Goal: Transaction & Acquisition: Purchase product/service

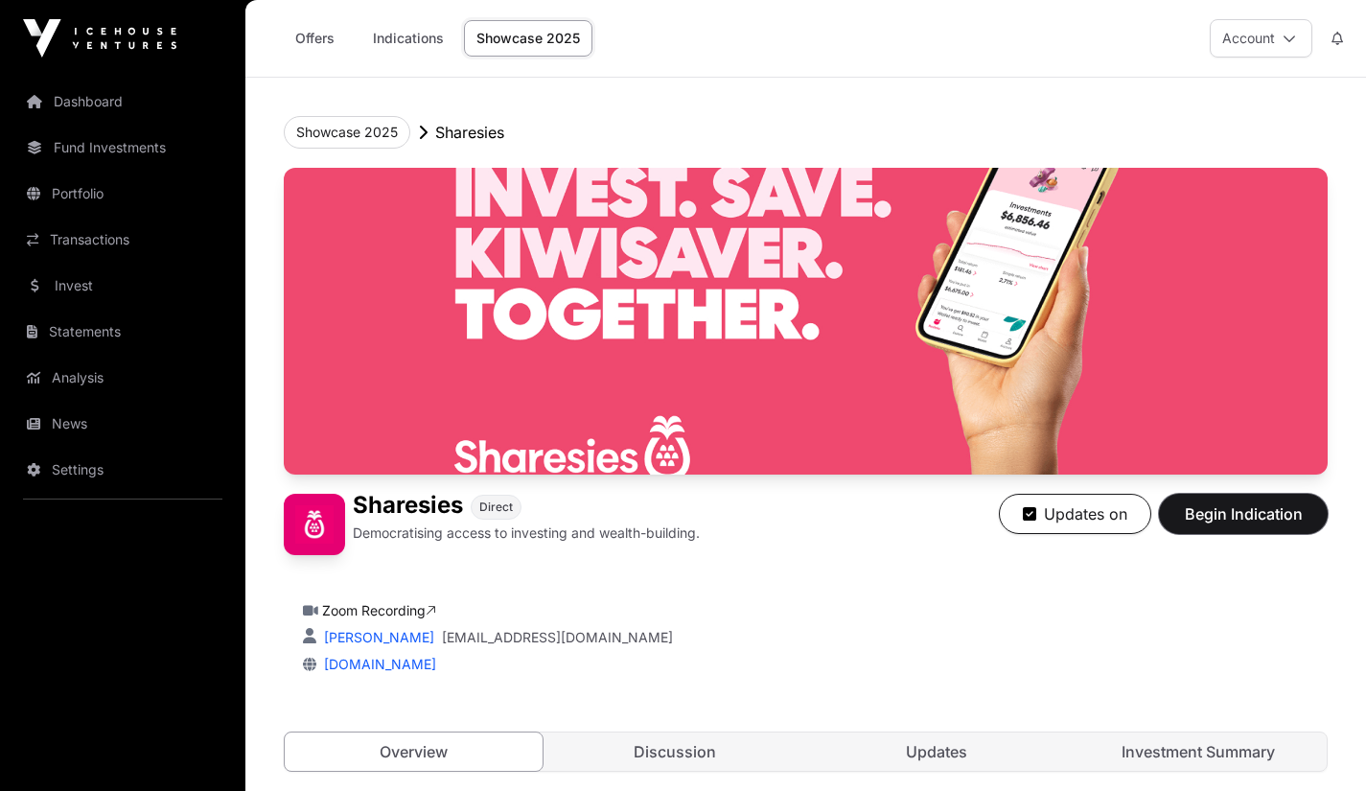
click at [1252, 518] on span "Begin Indication" at bounding box center [1243, 513] width 121 height 23
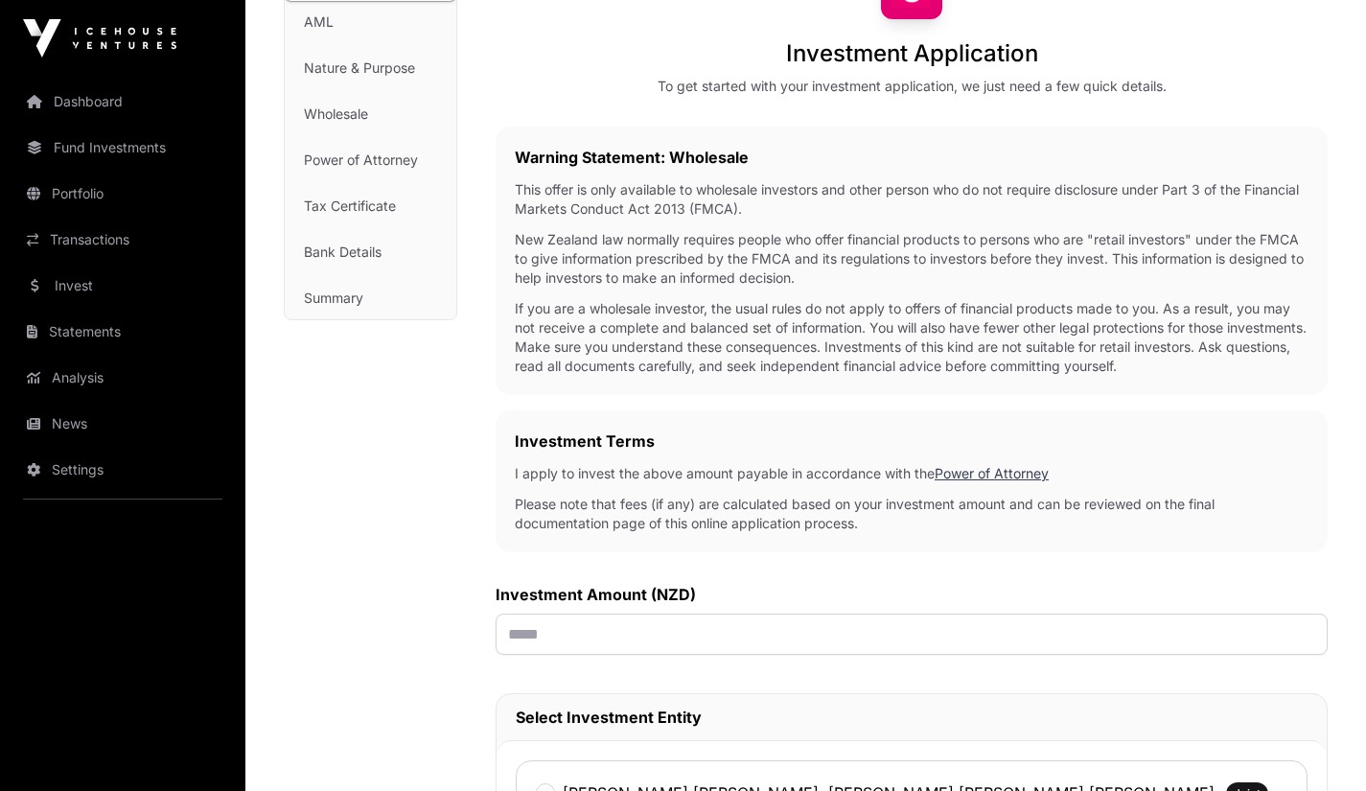
scroll to position [199, 0]
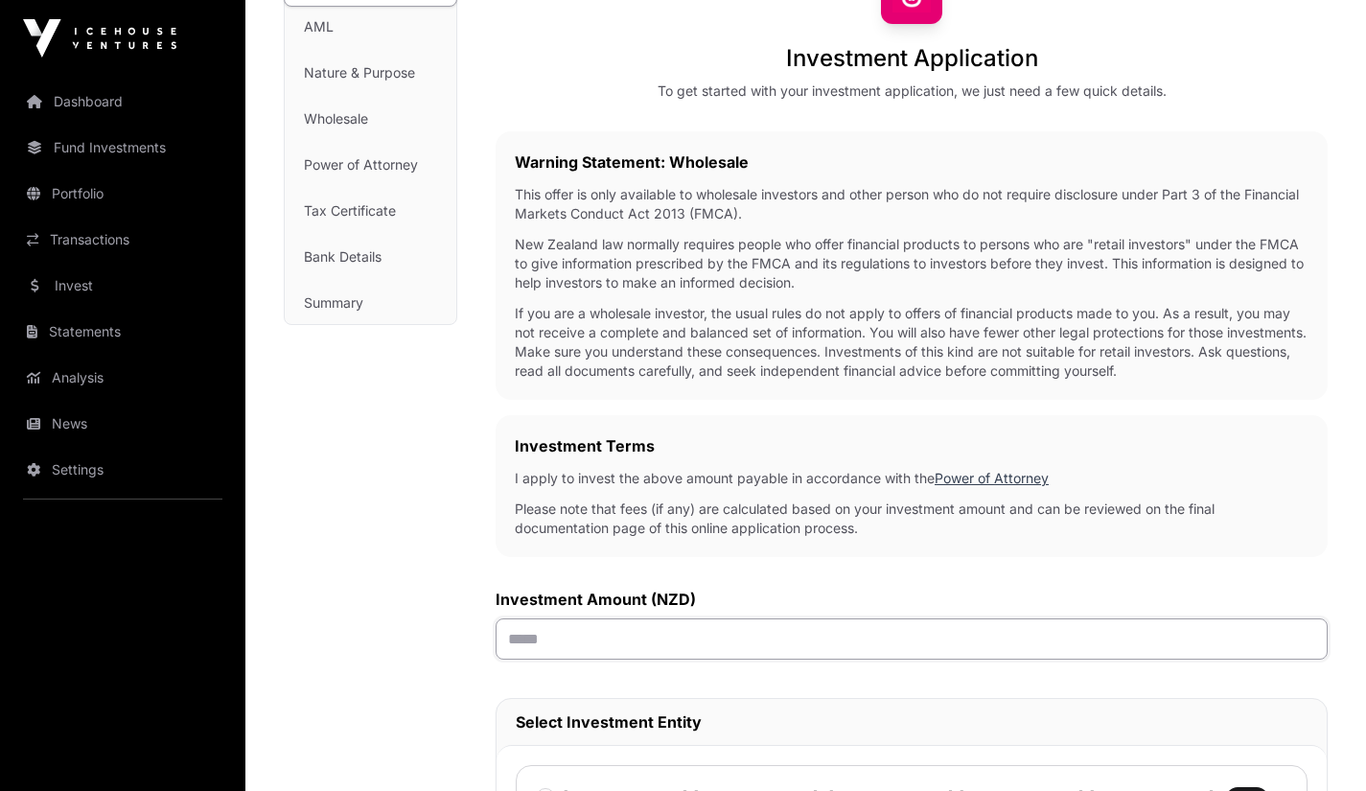
click at [526, 641] on input "text" at bounding box center [912, 638] width 832 height 41
type input "******"
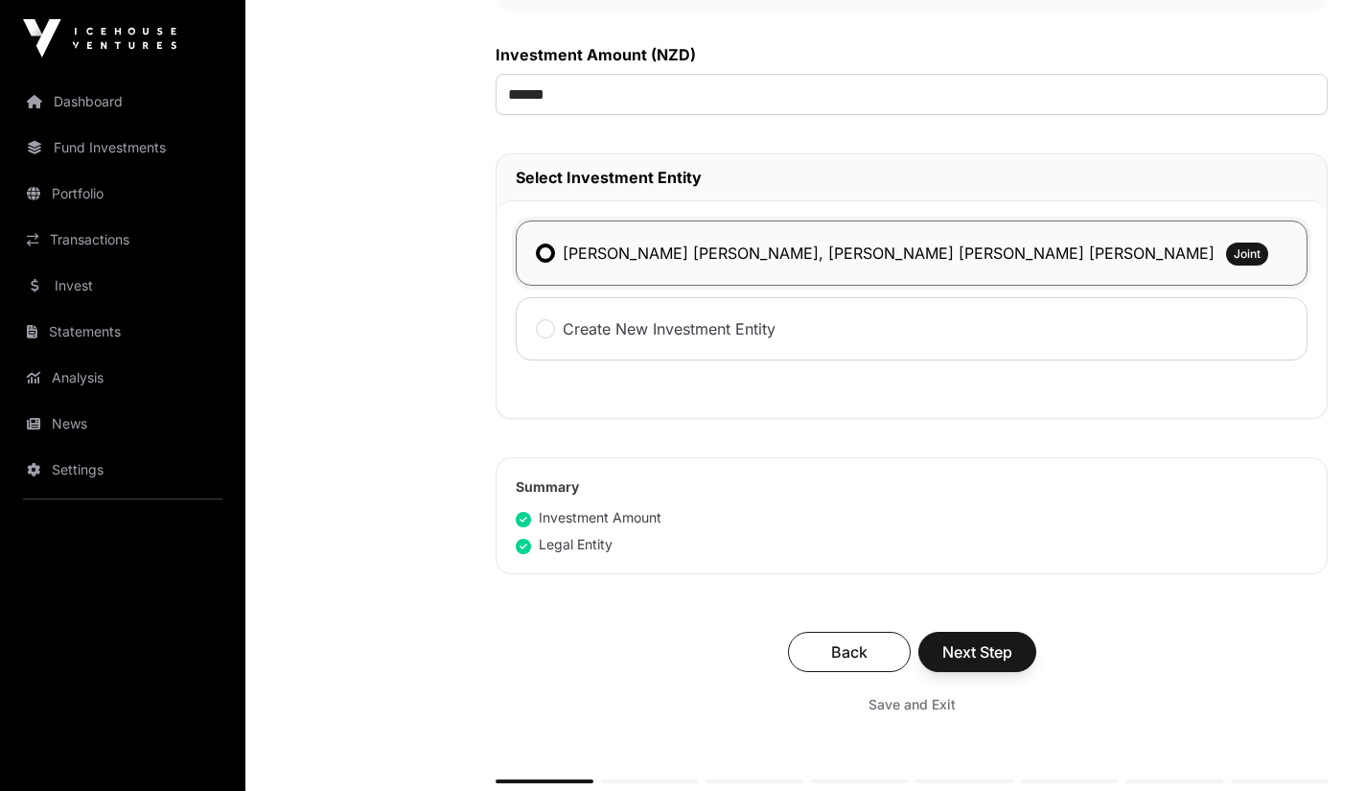
scroll to position [745, 0]
click at [977, 658] on span "Next Step" at bounding box center [977, 650] width 70 height 23
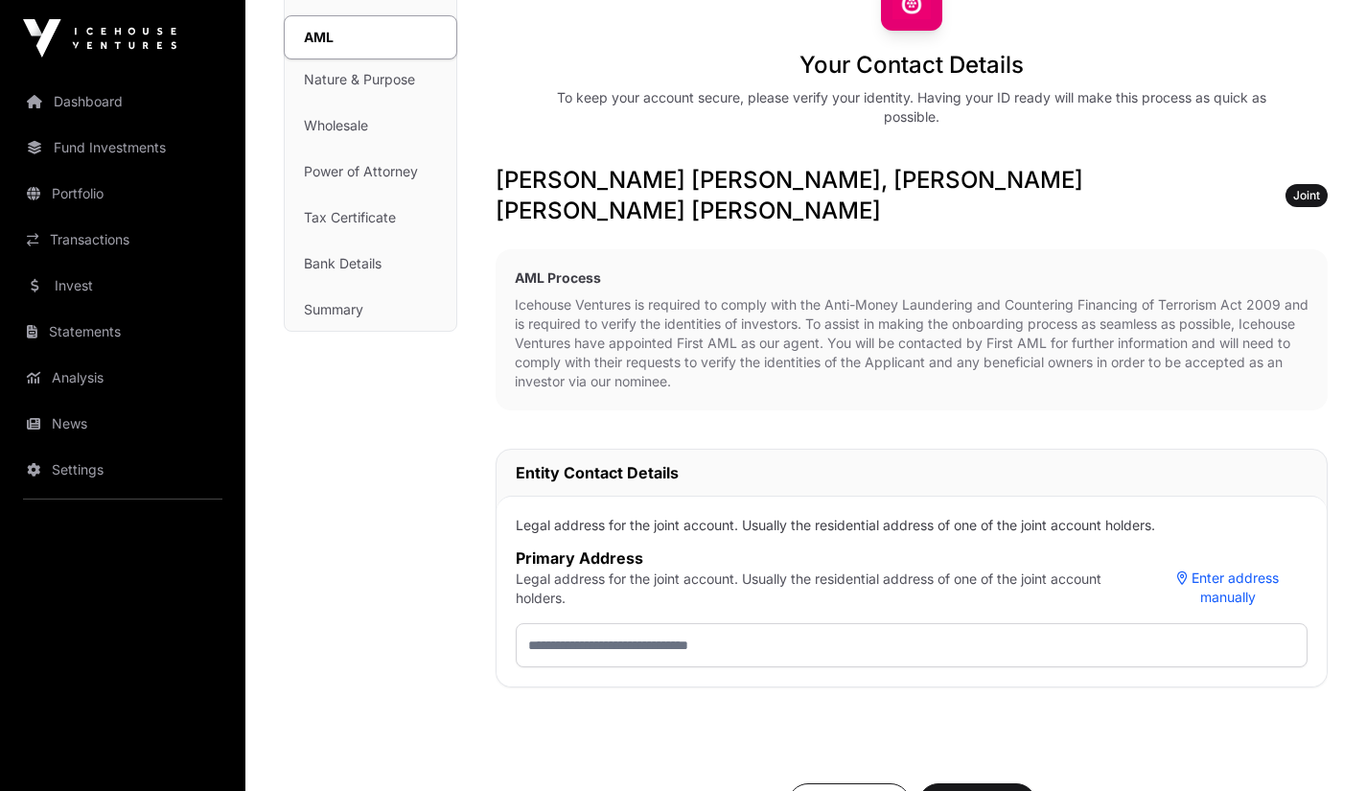
scroll to position [197, 0]
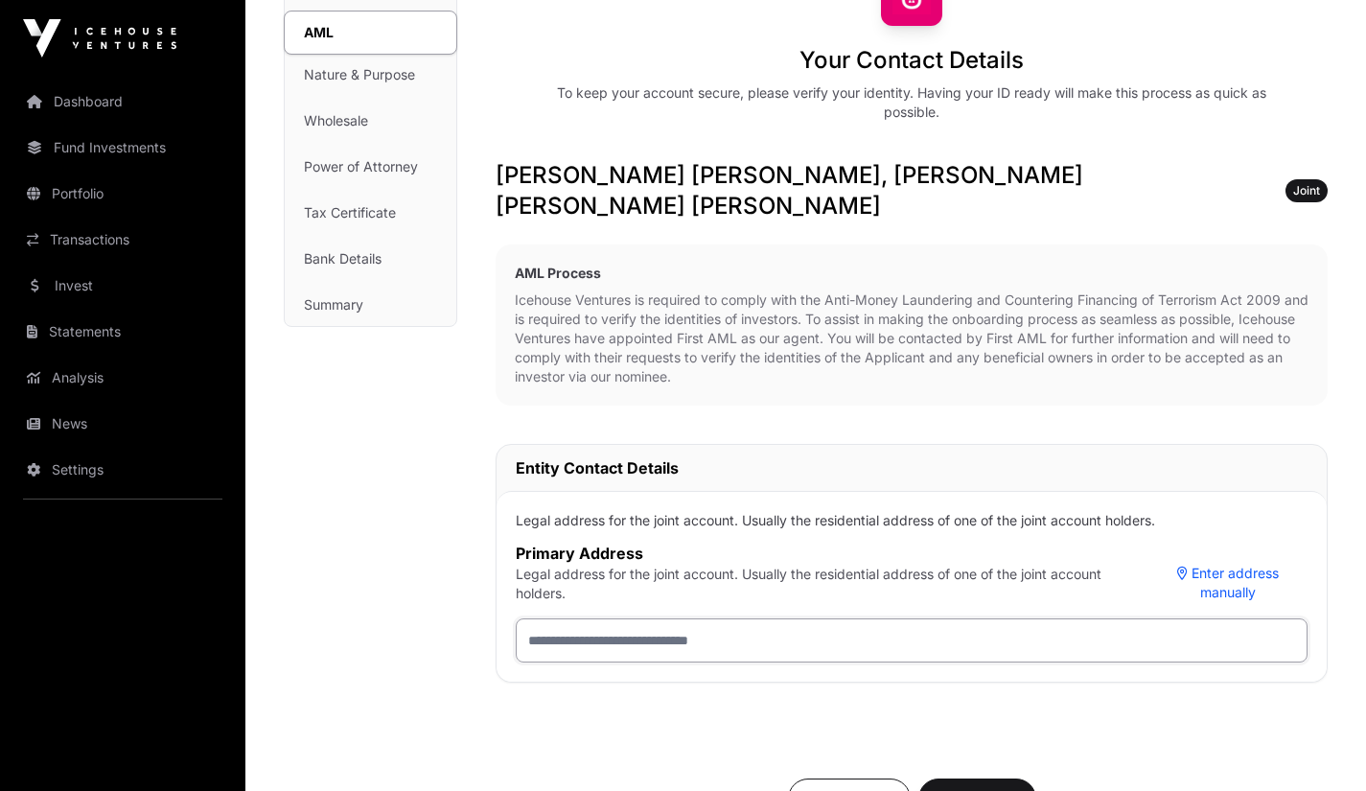
click at [629, 618] on input "text" at bounding box center [912, 640] width 792 height 44
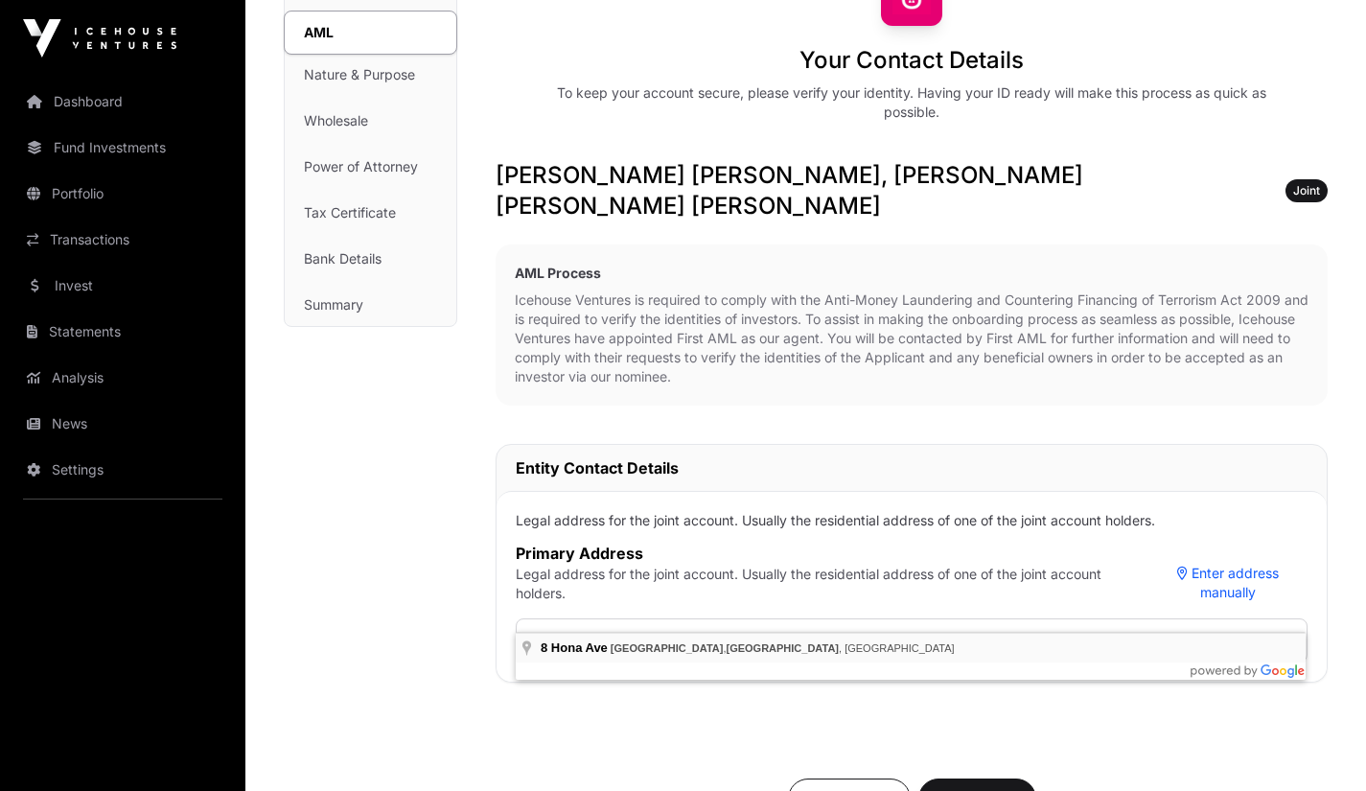
type input "**********"
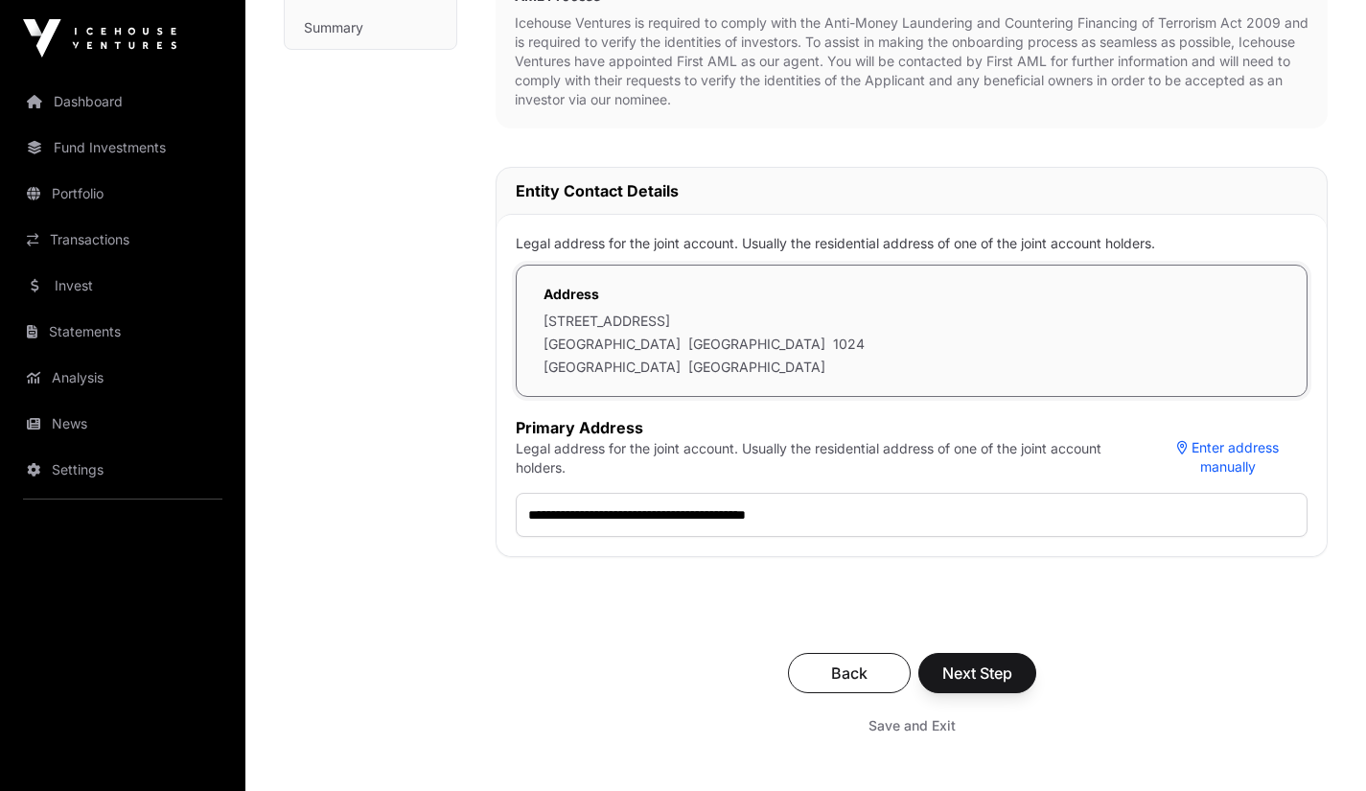
scroll to position [469, 0]
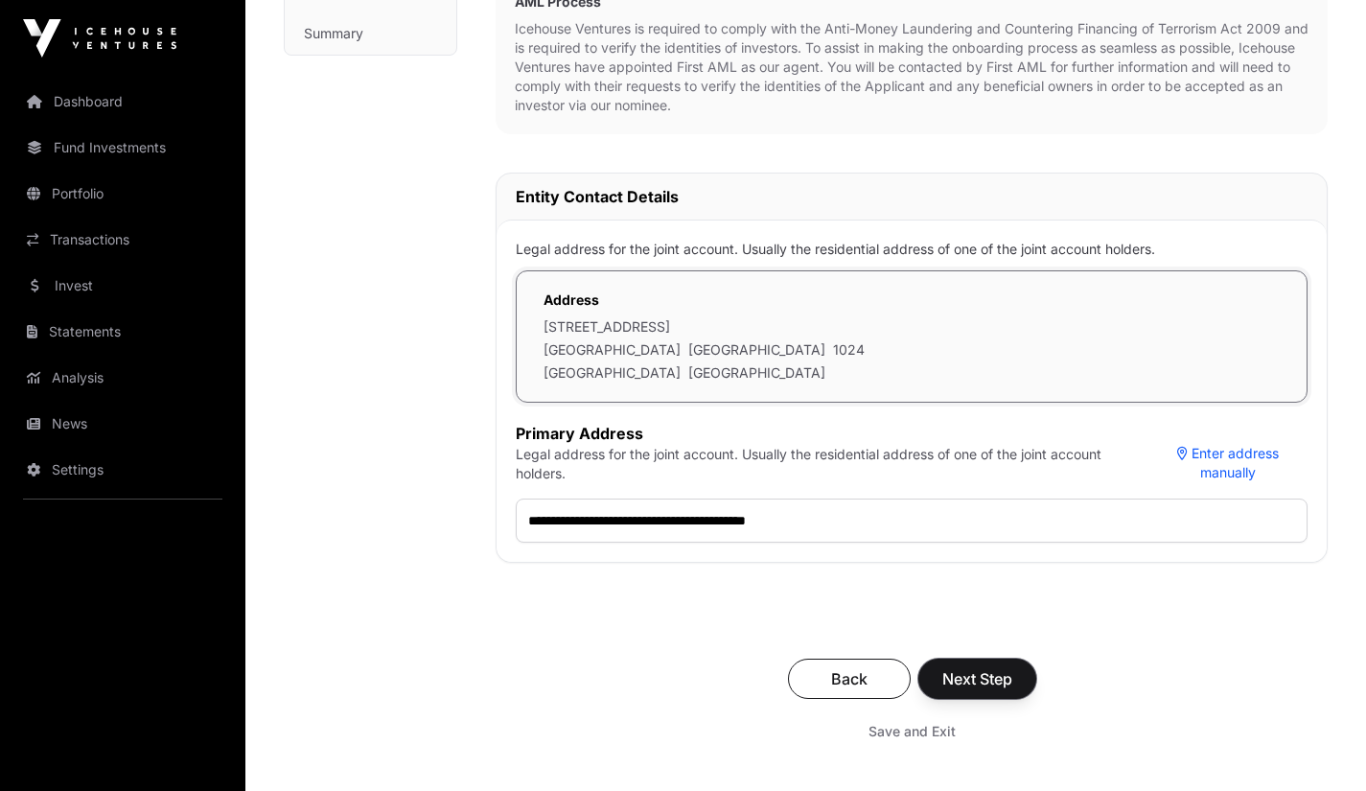
click at [996, 667] on span "Next Step" at bounding box center [977, 678] width 70 height 23
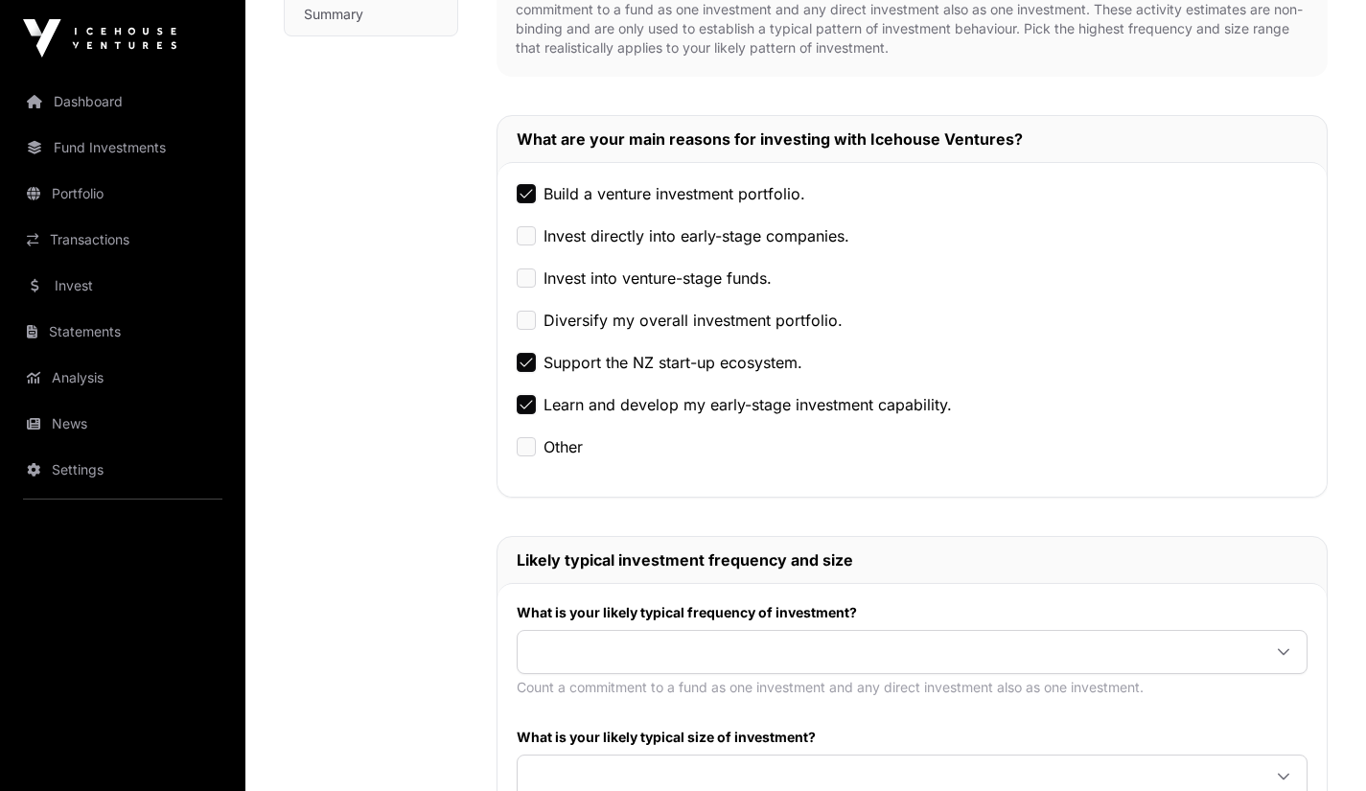
scroll to position [486, 0]
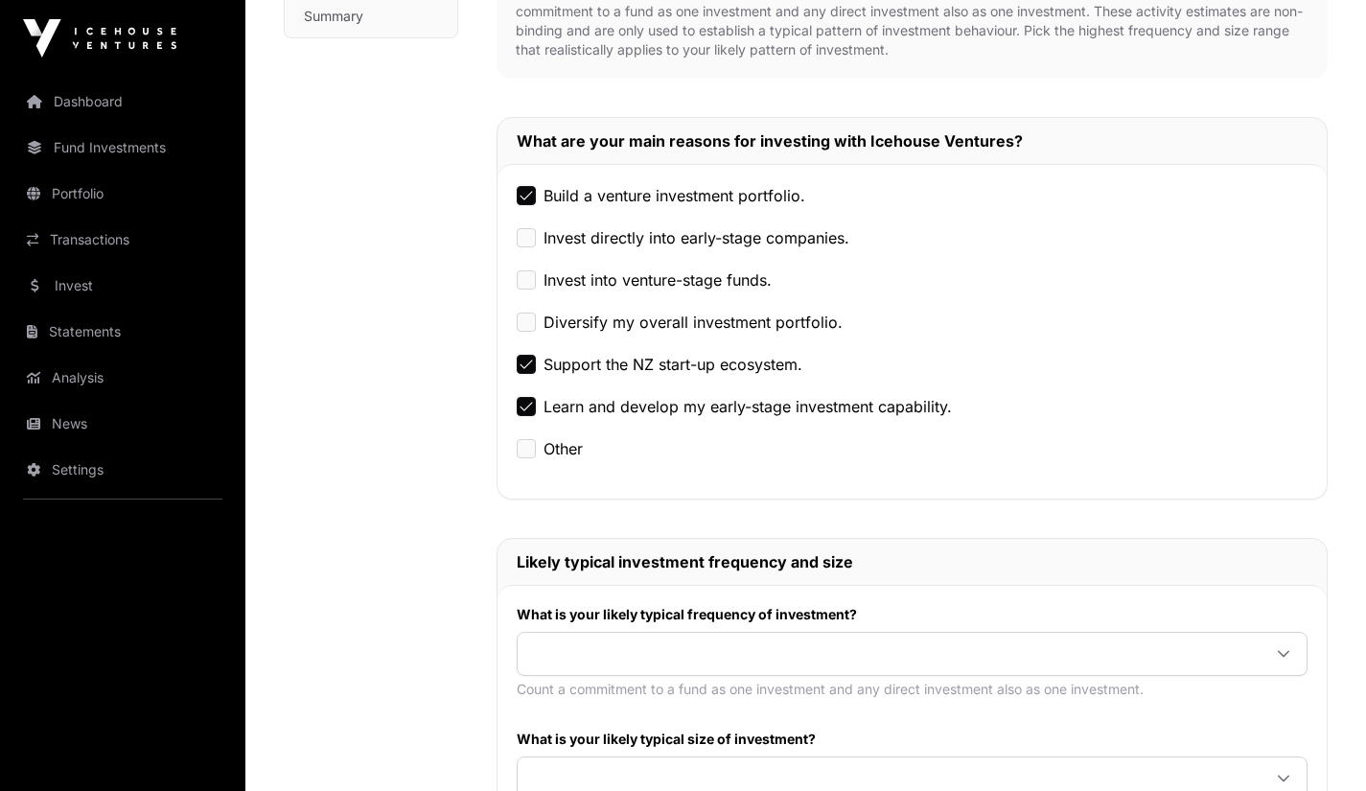
click at [585, 637] on span at bounding box center [889, 654] width 743 height 35
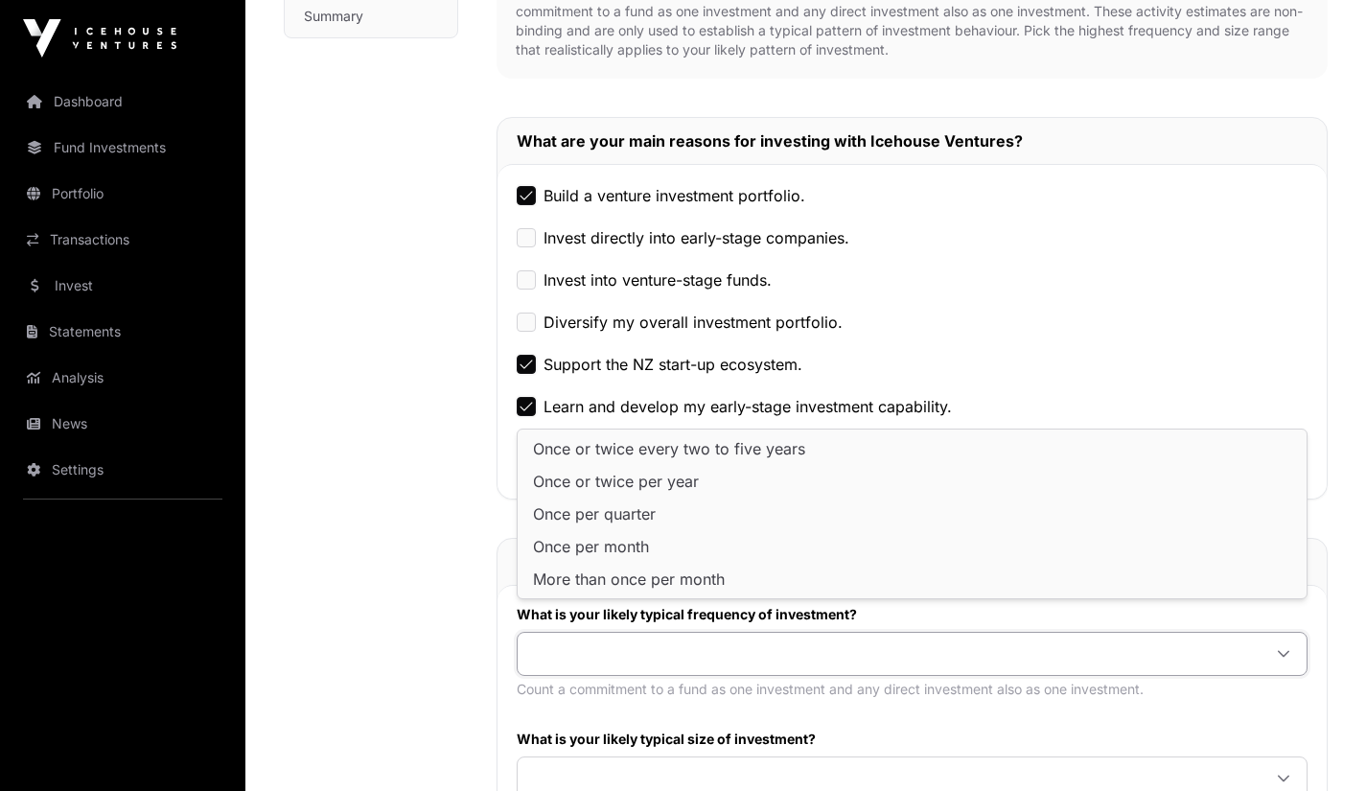
click at [631, 553] on span "Once per month" at bounding box center [591, 546] width 116 height 15
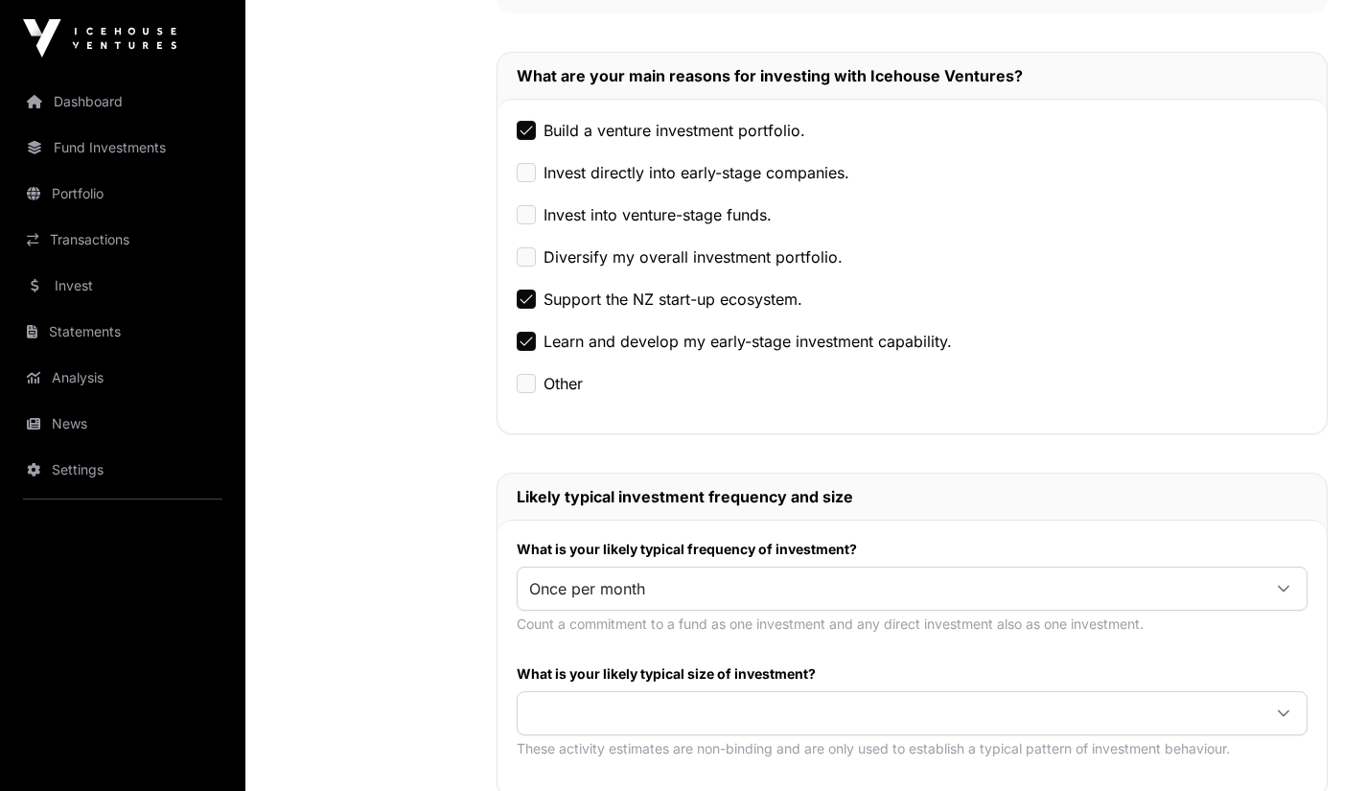
scroll to position [665, 0]
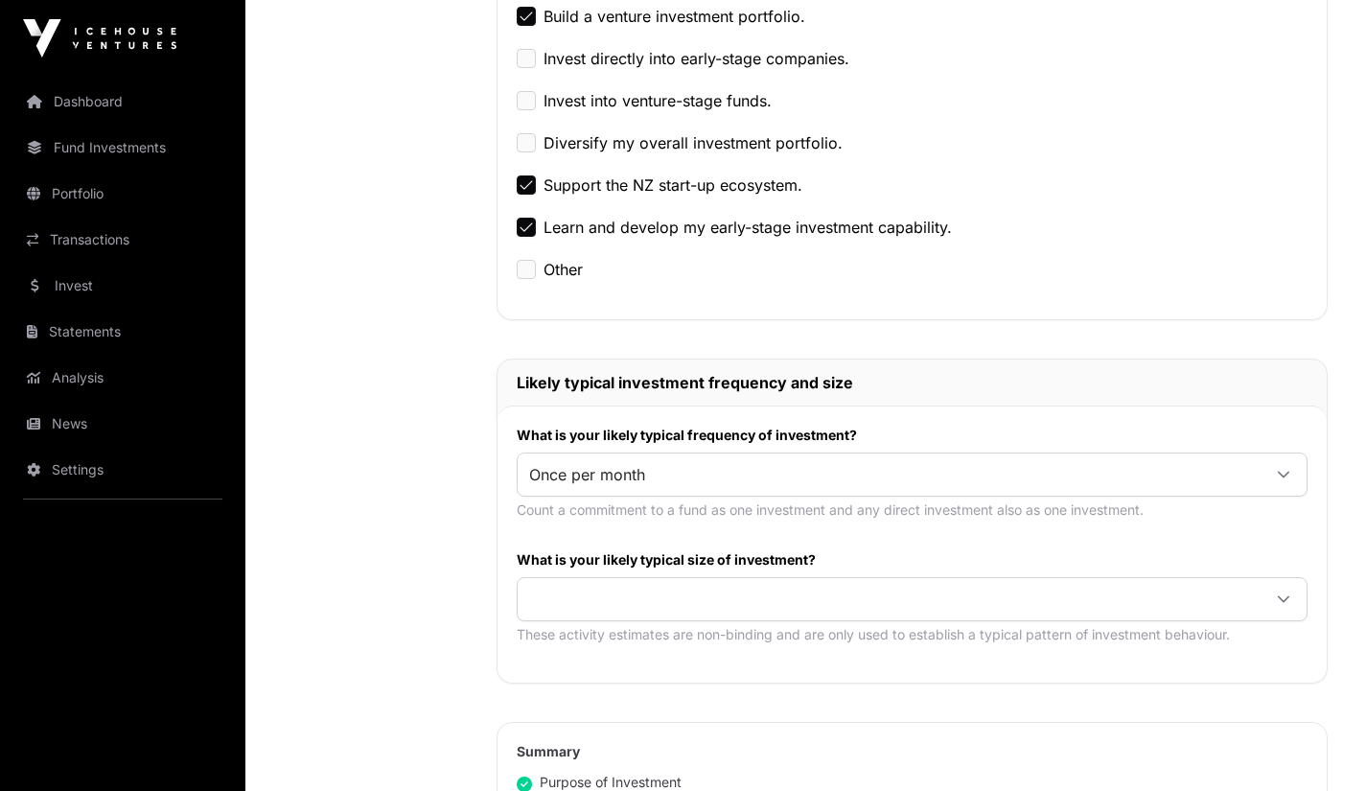
click at [609, 582] on span at bounding box center [889, 599] width 743 height 35
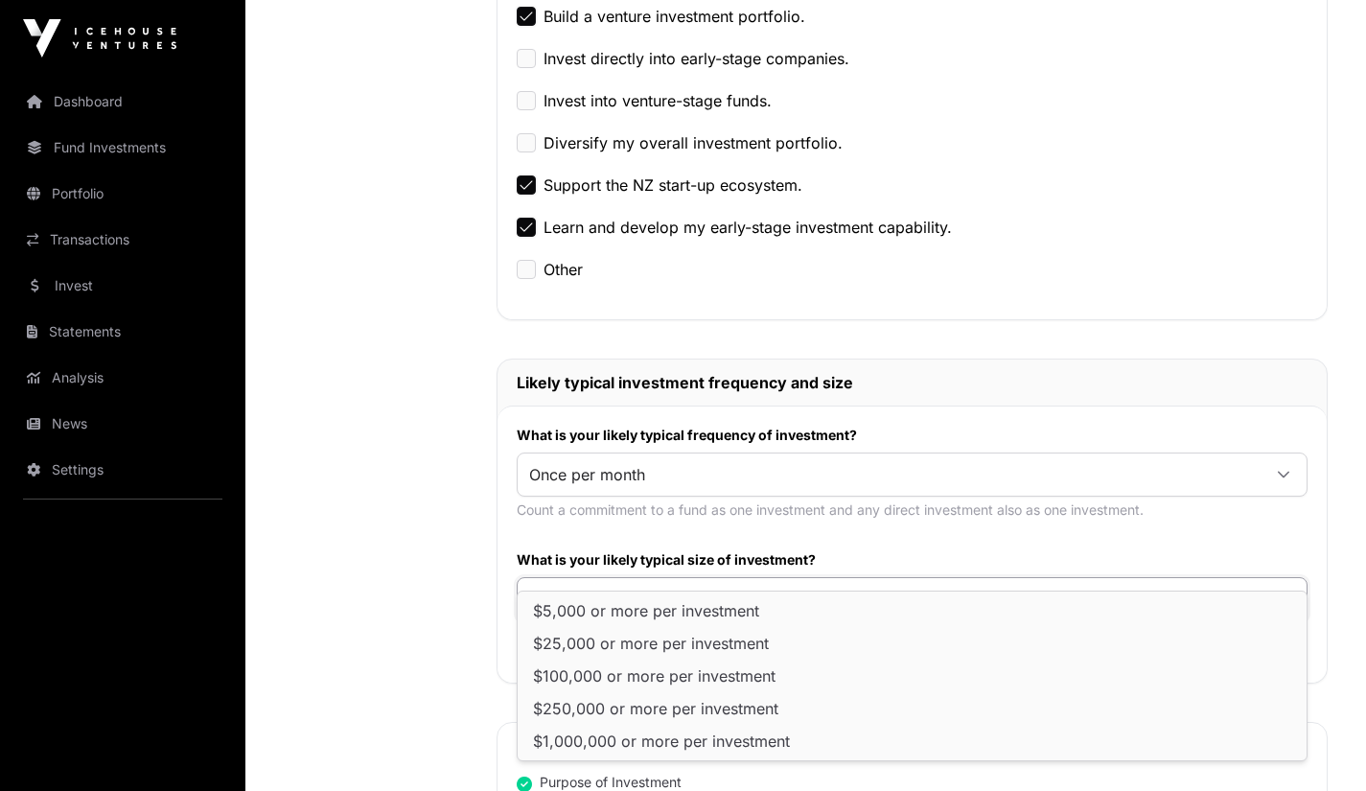
click at [584, 582] on span at bounding box center [889, 599] width 743 height 35
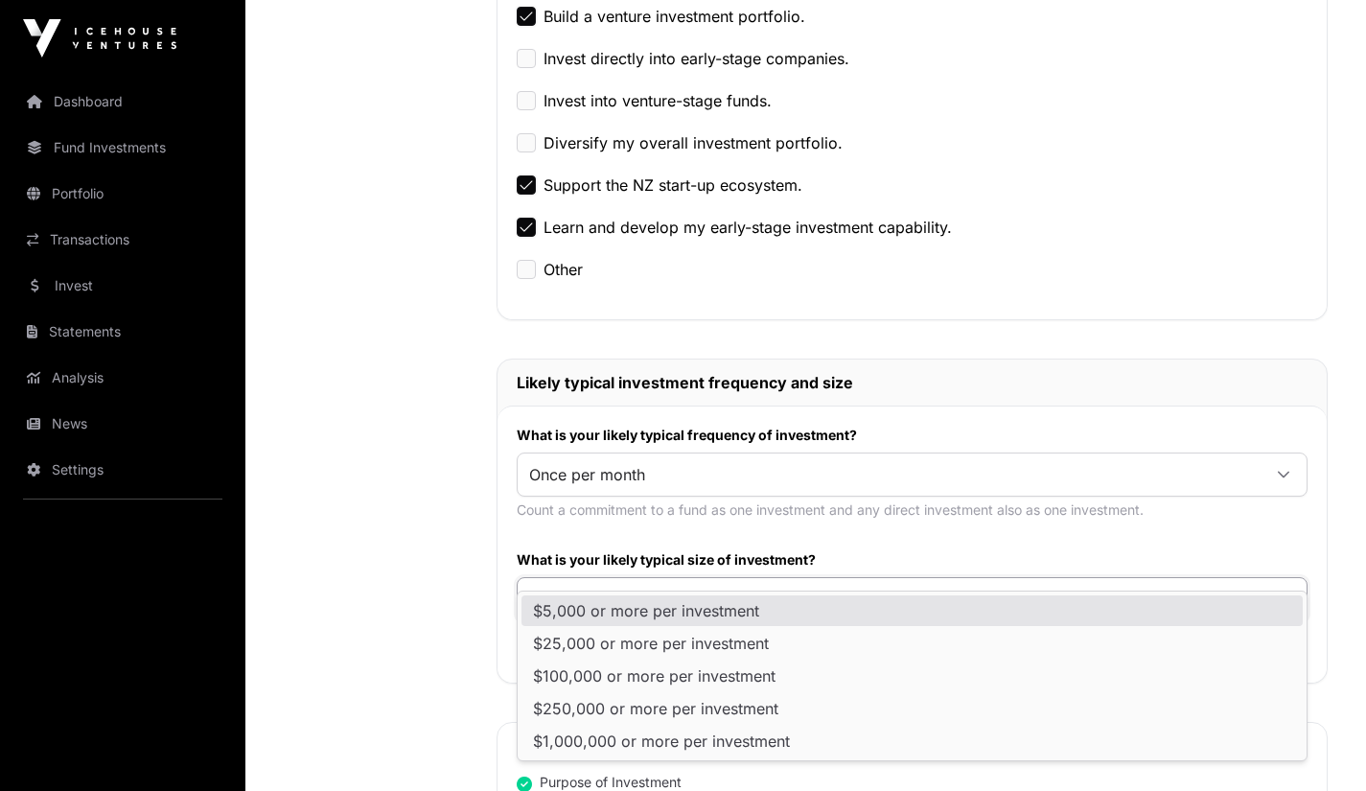
click at [740, 611] on span "$5,000 or more per investment" at bounding box center [646, 610] width 226 height 15
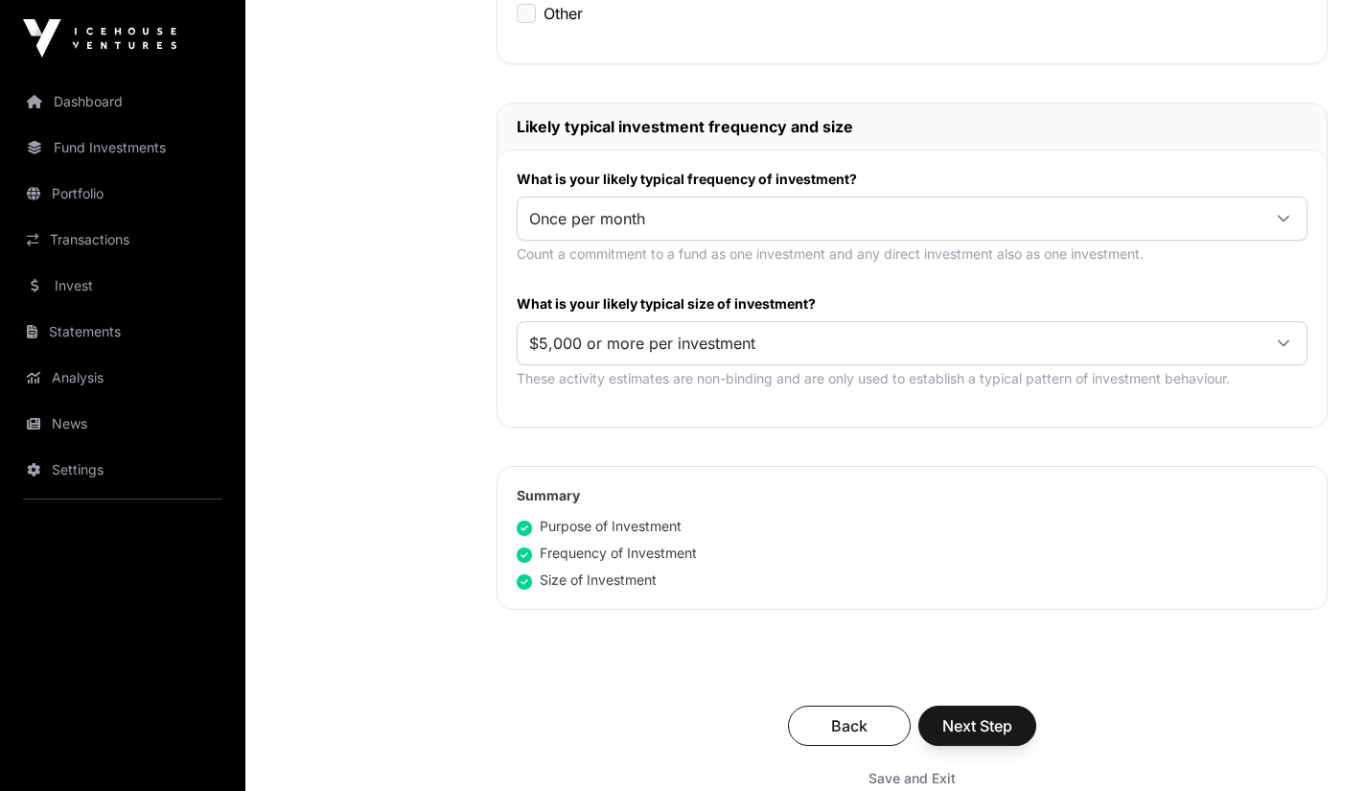
scroll to position [920, 0]
click at [991, 715] on span "Next Step" at bounding box center [977, 726] width 70 height 23
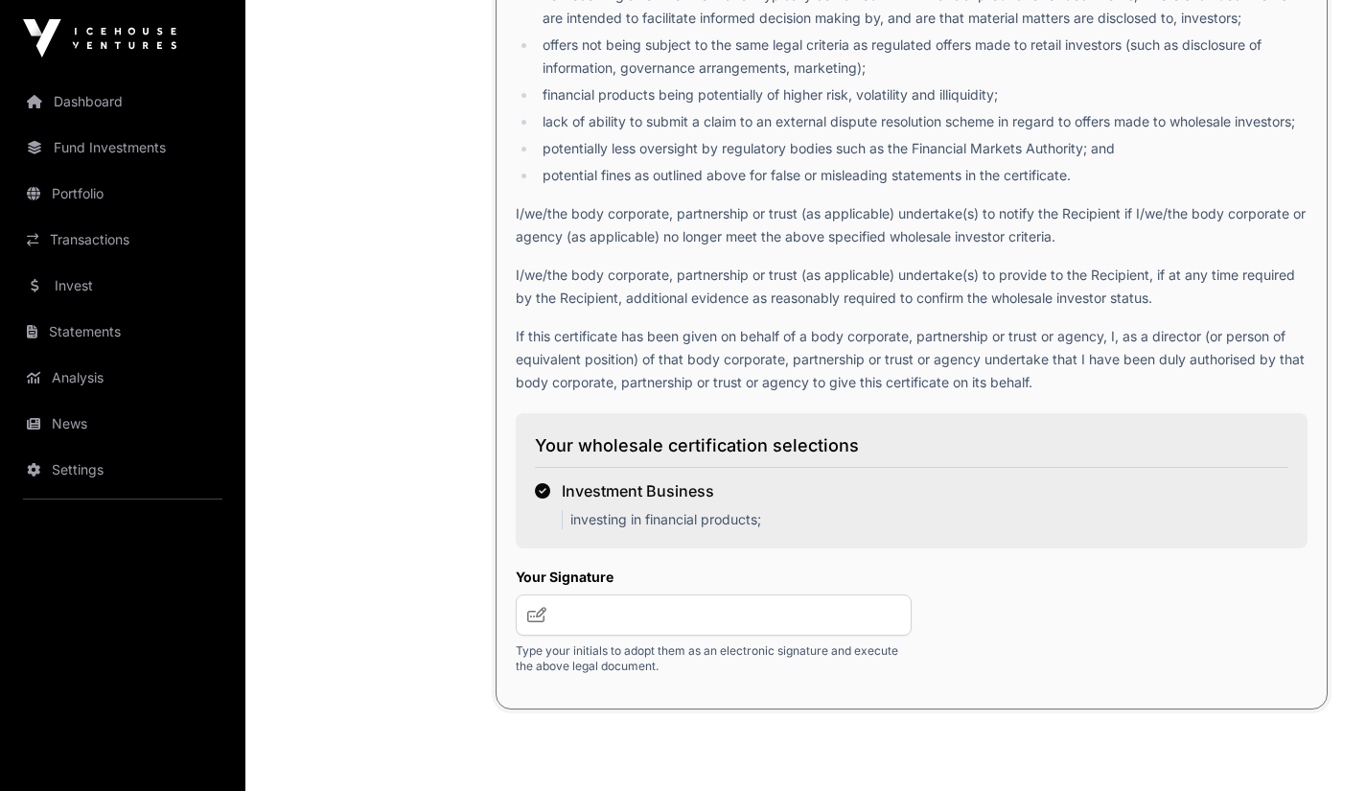
scroll to position [2935, 0]
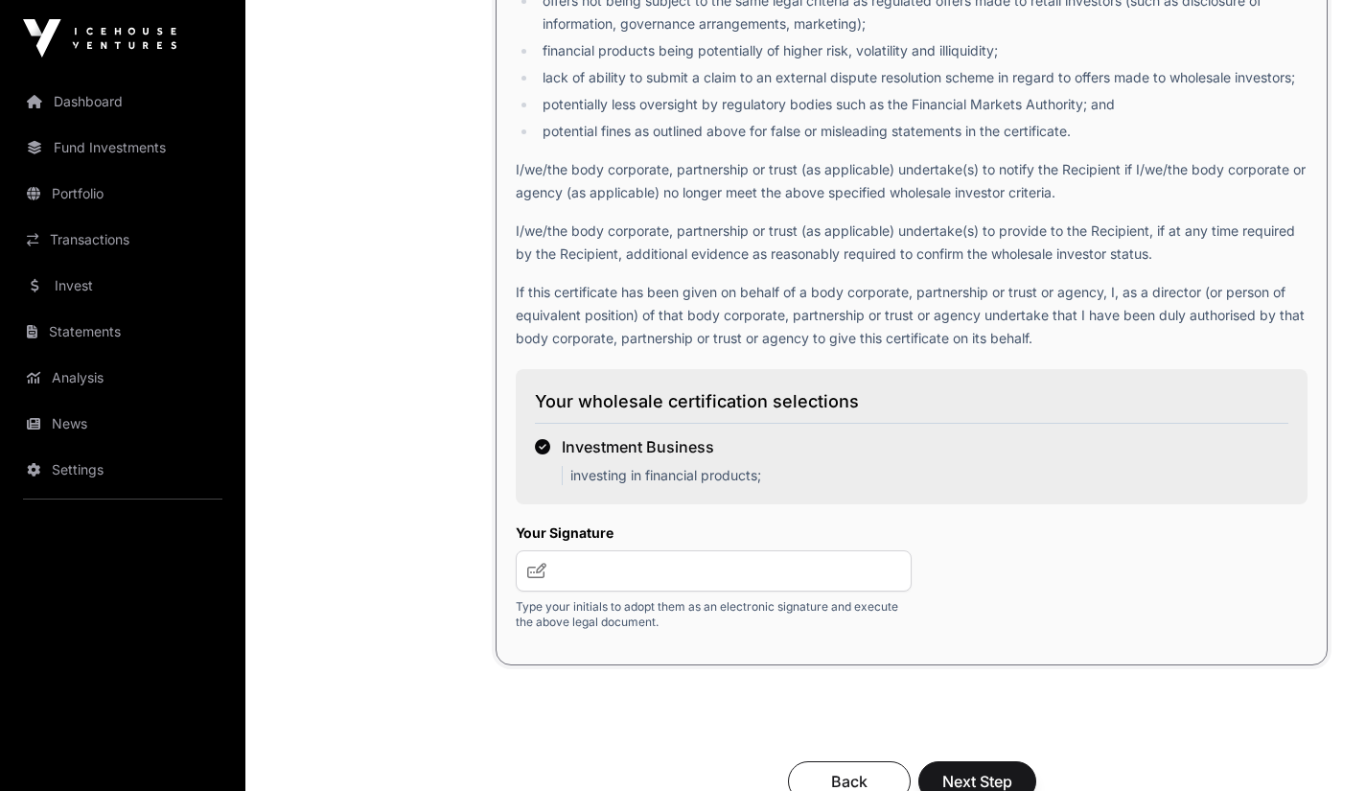
click at [532, 563] on icon at bounding box center [536, 570] width 19 height 15
click at [607, 550] on input "text" at bounding box center [714, 570] width 396 height 41
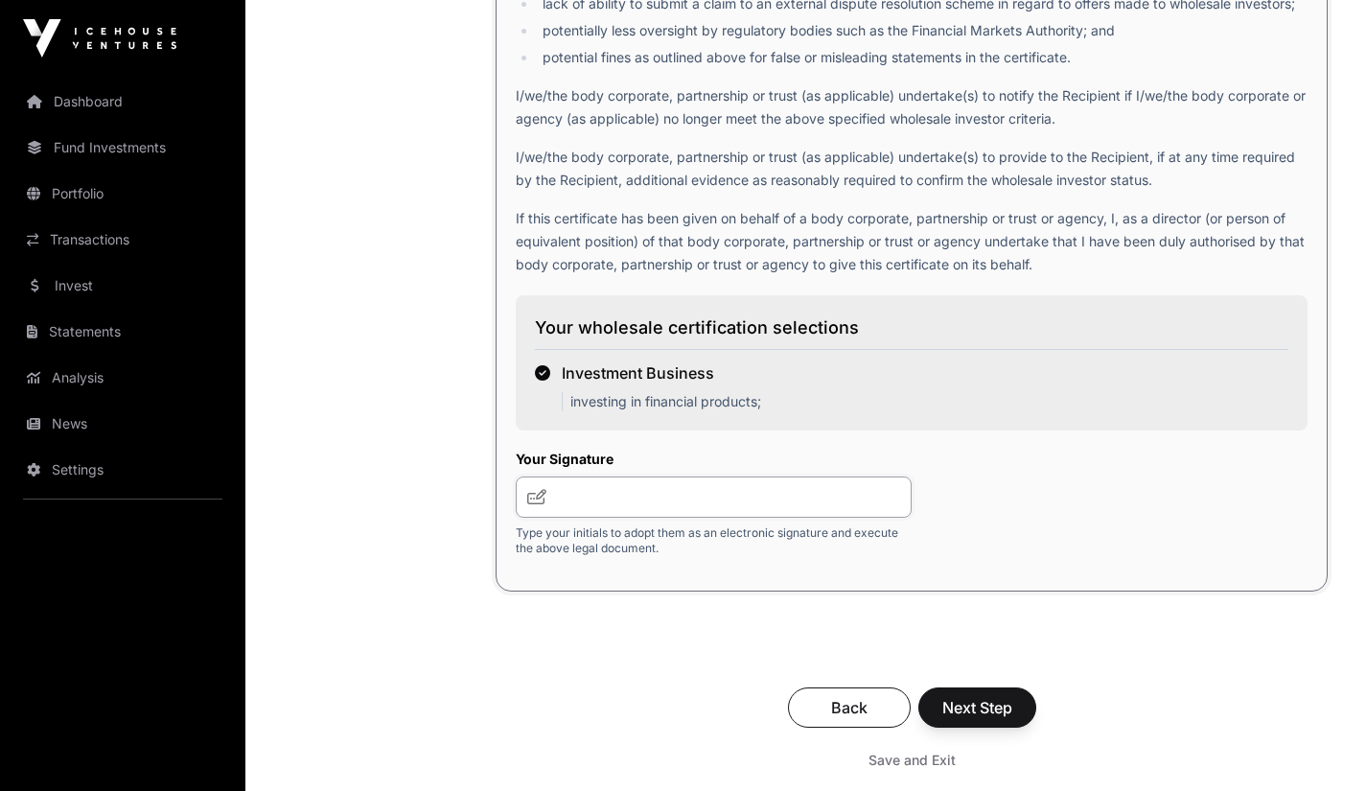
scroll to position [3005, 0]
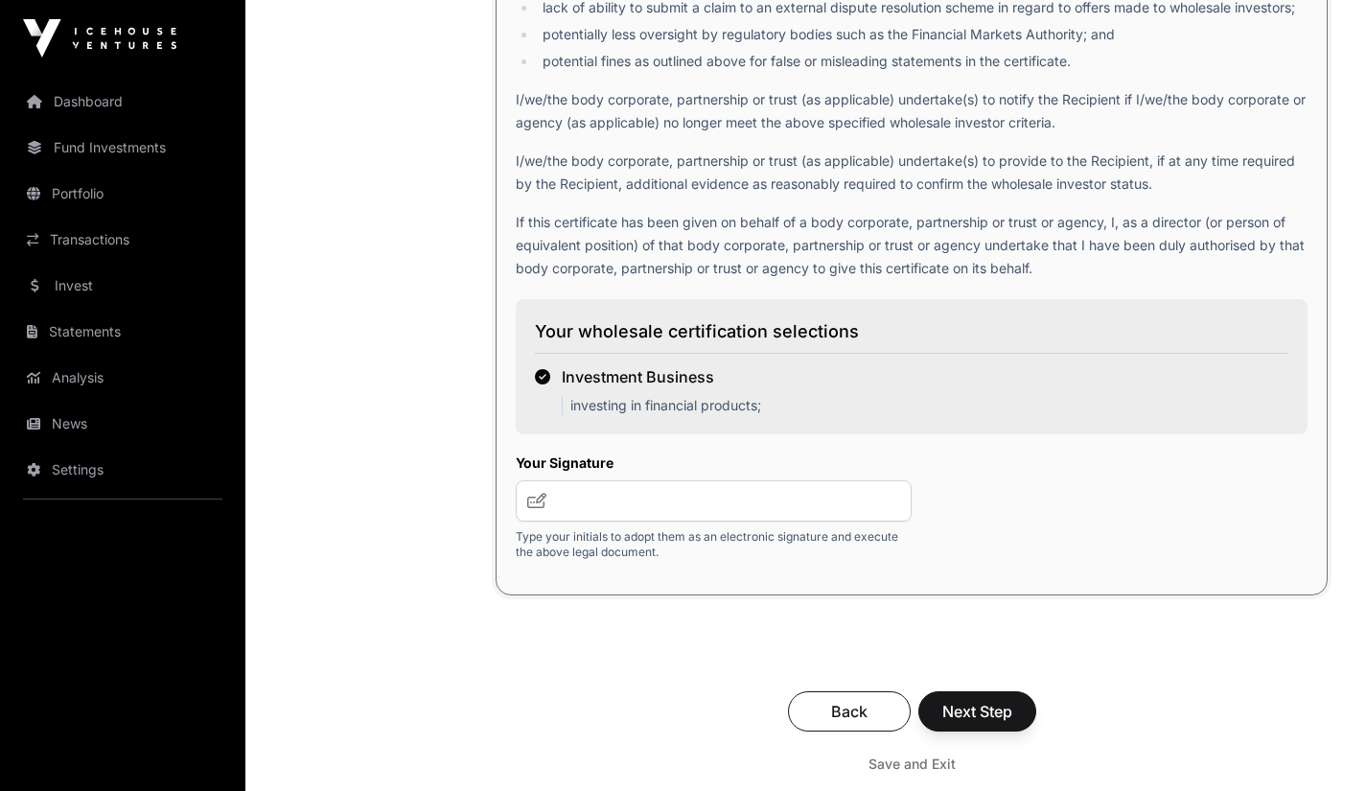
click at [529, 489] on span at bounding box center [536, 500] width 19 height 23
click at [558, 480] on input "text" at bounding box center [714, 500] width 396 height 41
type input "*****"
click at [978, 694] on button "Next Step" at bounding box center [977, 711] width 118 height 40
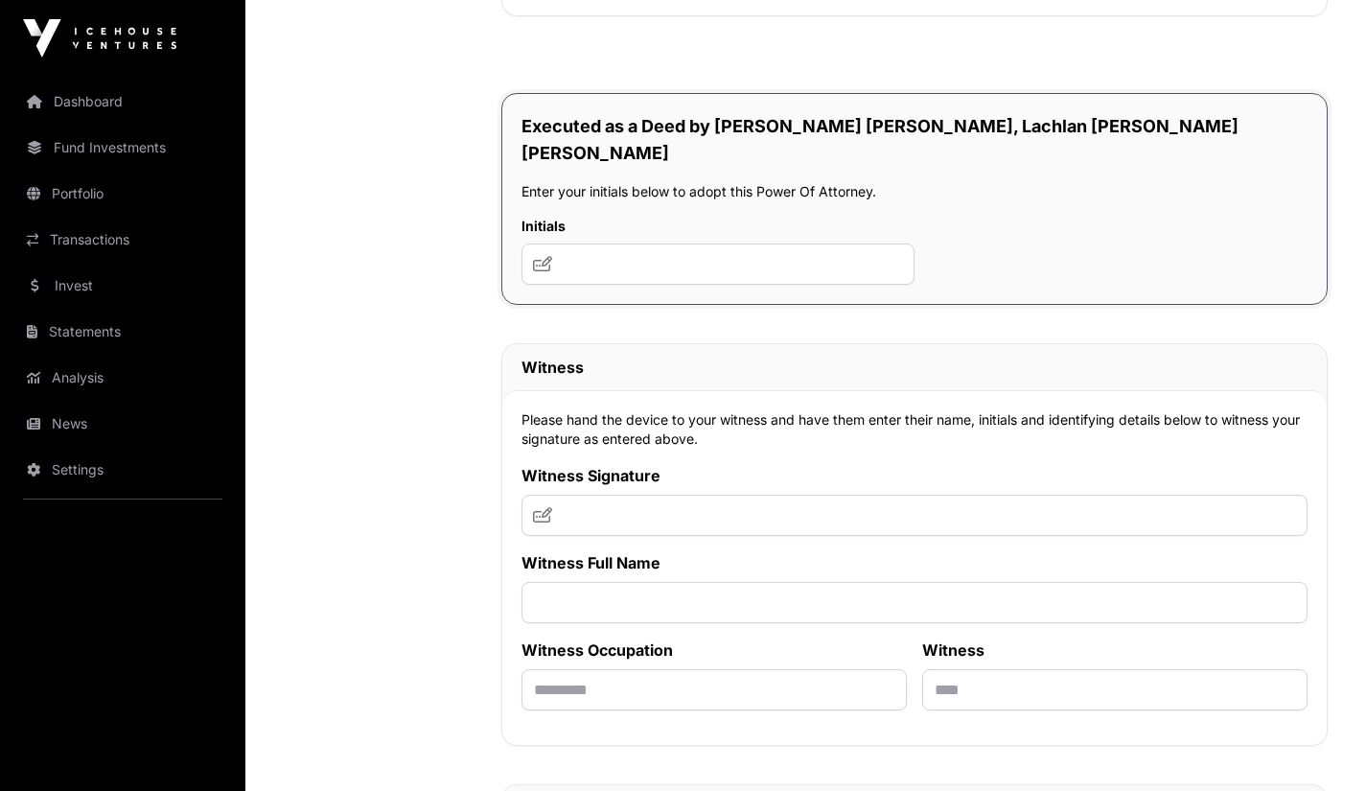
scroll to position [13167, 0]
